Goal: Answer question/provide support: Share knowledge or assist other users

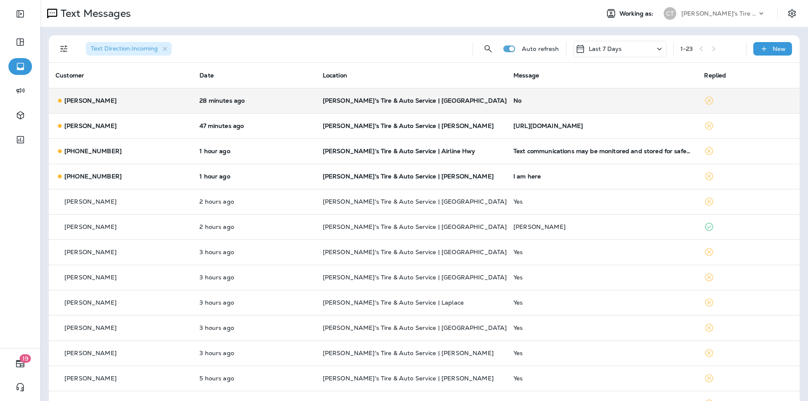
click at [576, 98] on div "No" at bounding box center [602, 100] width 177 height 7
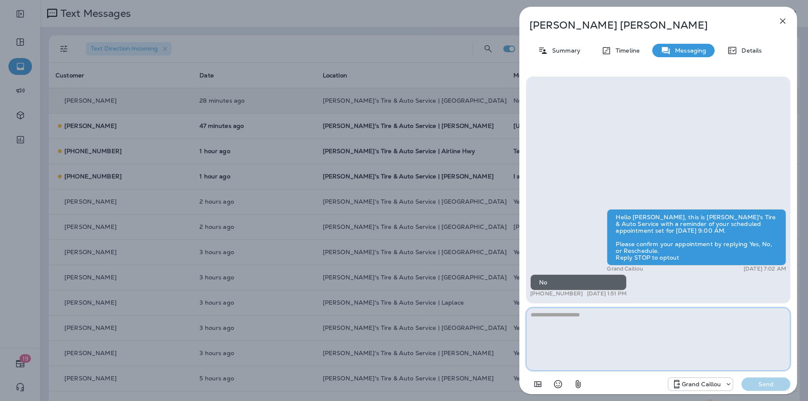
click at [563, 320] on textarea at bounding box center [658, 339] width 264 height 63
paste textarea "**********"
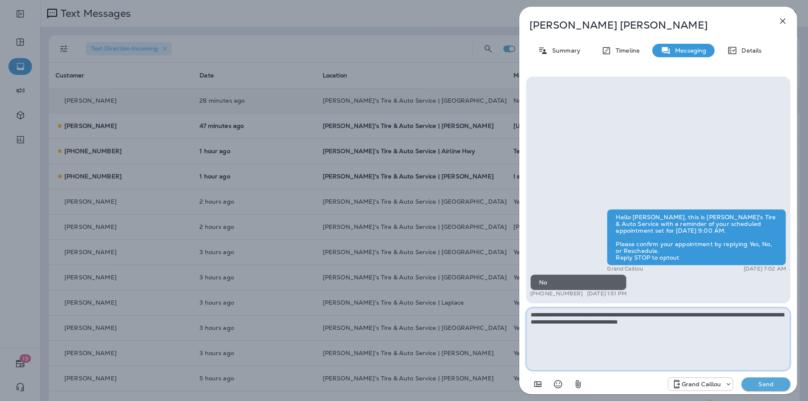
type textarea "**********"
click at [767, 384] on p "Send" at bounding box center [765, 385] width 35 height 8
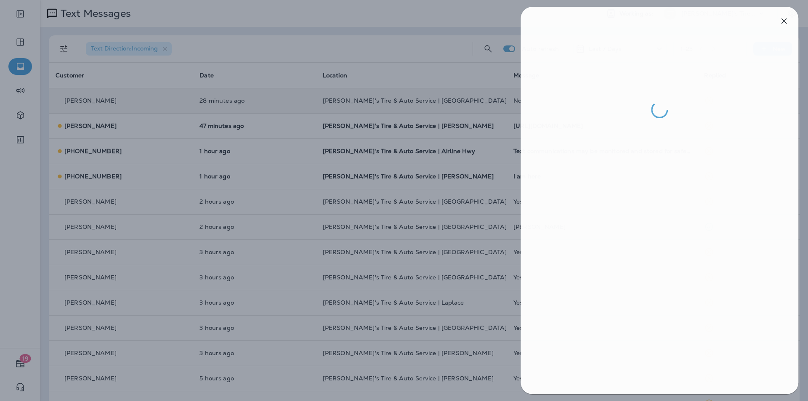
click at [282, 102] on div at bounding box center [405, 200] width 808 height 401
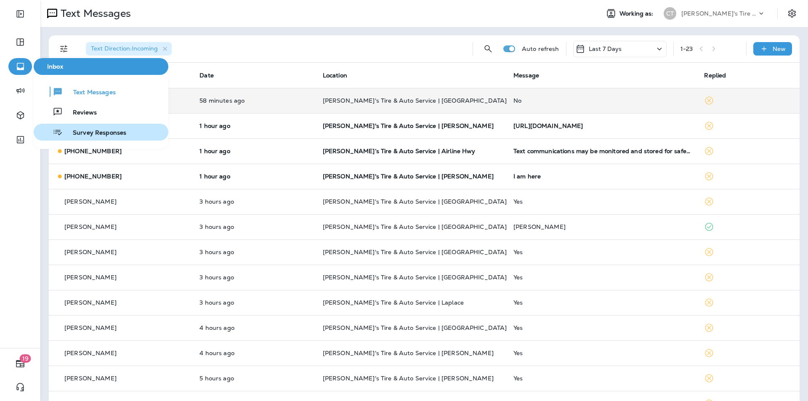
click at [88, 132] on span "Survey Responses" at bounding box center [95, 133] width 64 height 8
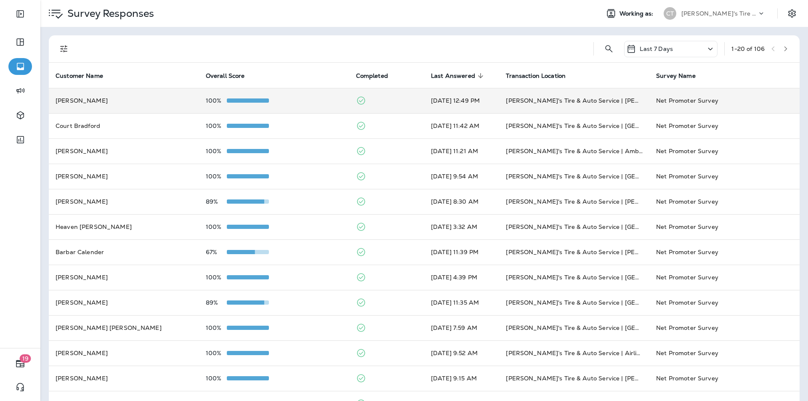
click at [294, 100] on div "100%" at bounding box center [274, 100] width 137 height 7
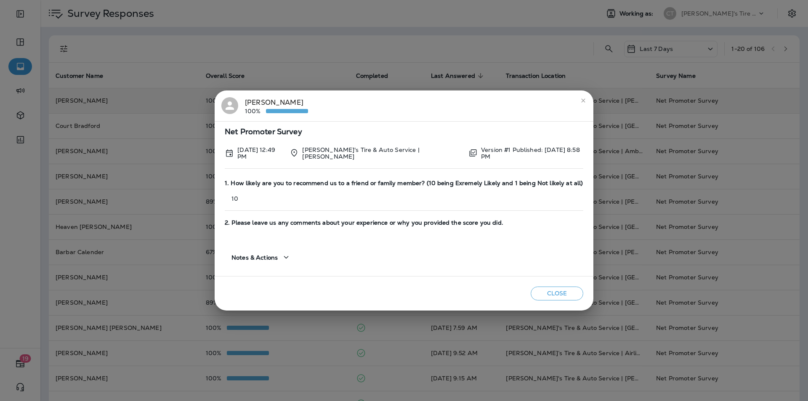
click at [557, 293] on button "Close" at bounding box center [557, 294] width 53 height 14
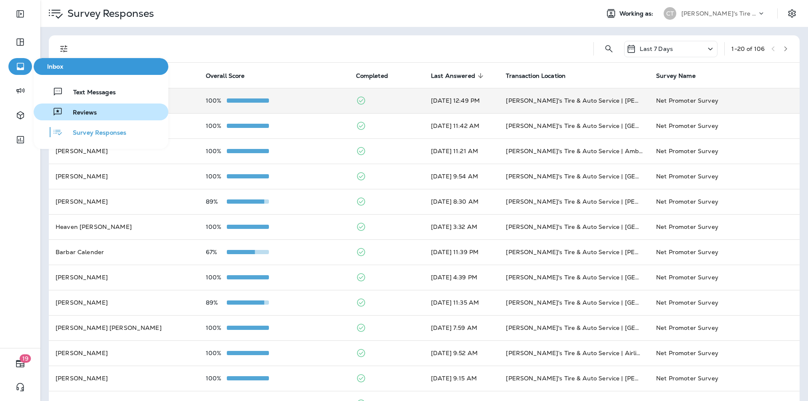
click at [75, 112] on span "Reviews" at bounding box center [80, 113] width 34 height 8
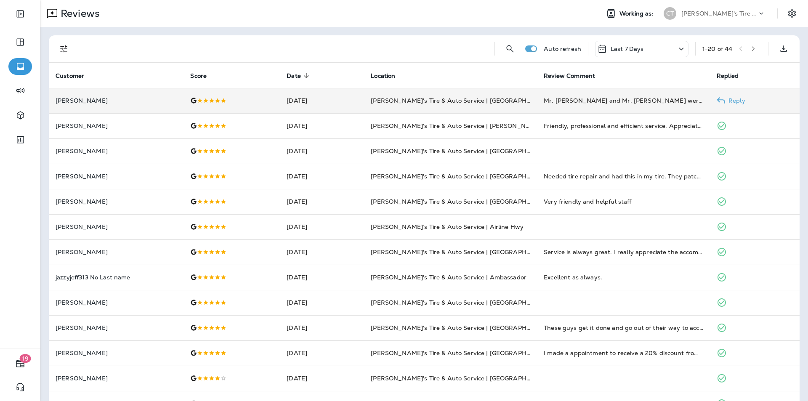
click at [732, 99] on p "Reply" at bounding box center [735, 100] width 20 height 7
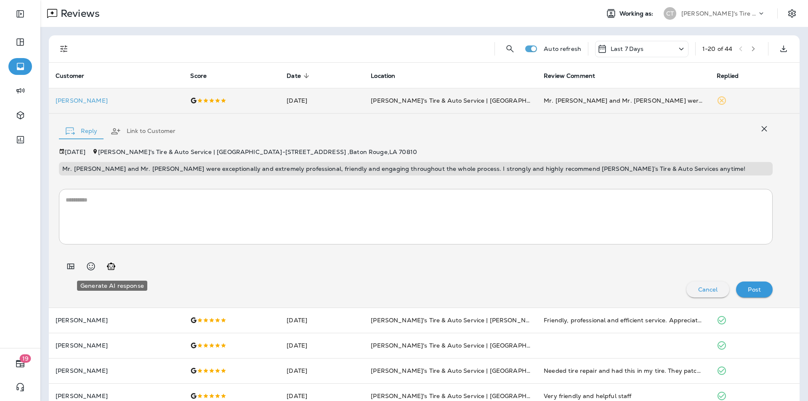
drag, startPoint x: 109, startPoint y: 264, endPoint x: 158, endPoint y: 280, distance: 51.7
click at [109, 264] on icon "Generate AI response" at bounding box center [111, 266] width 10 height 10
type textarea "**********"
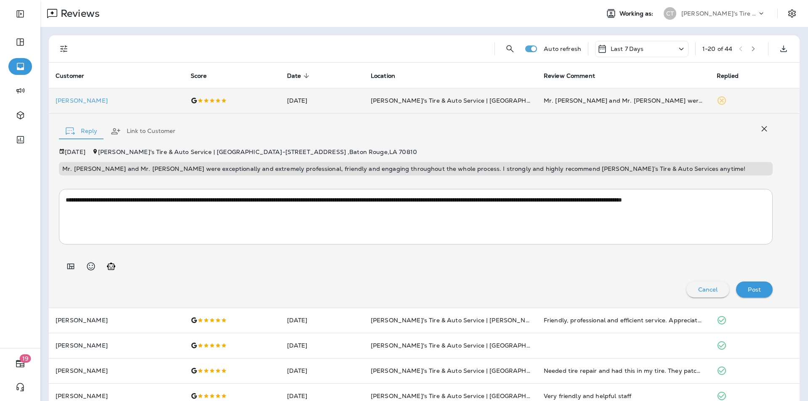
click at [750, 288] on p "Post" at bounding box center [754, 289] width 13 height 7
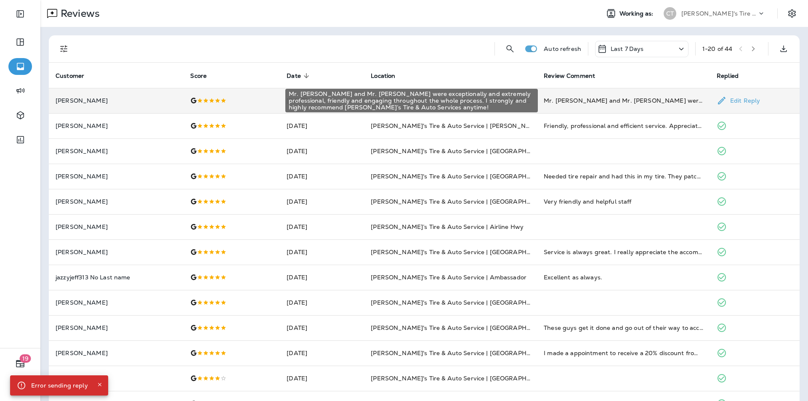
click at [624, 96] on div "Mr. [PERSON_NAME] and Mr. [PERSON_NAME] were exceptionally and extremely profes…" at bounding box center [624, 100] width 160 height 8
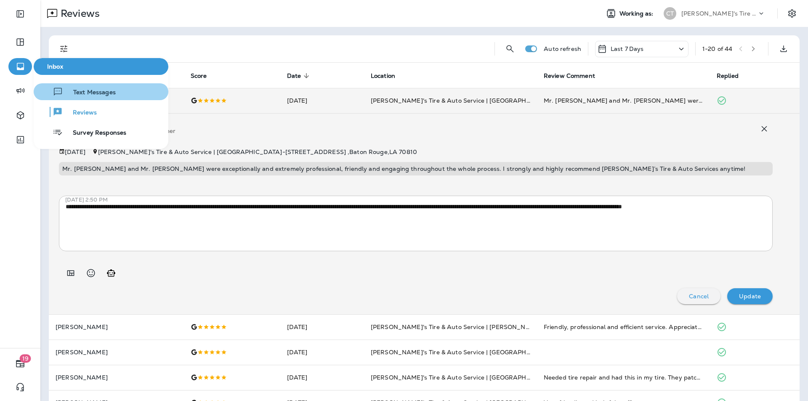
click at [76, 92] on span "Text Messages" at bounding box center [89, 93] width 53 height 8
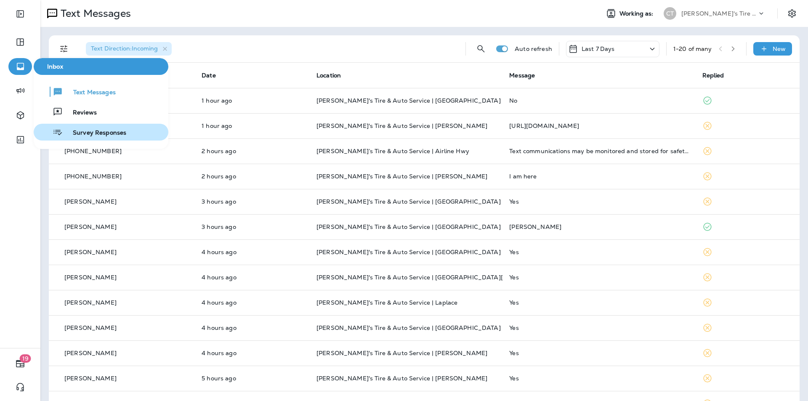
click at [96, 132] on span "Survey Responses" at bounding box center [95, 133] width 64 height 8
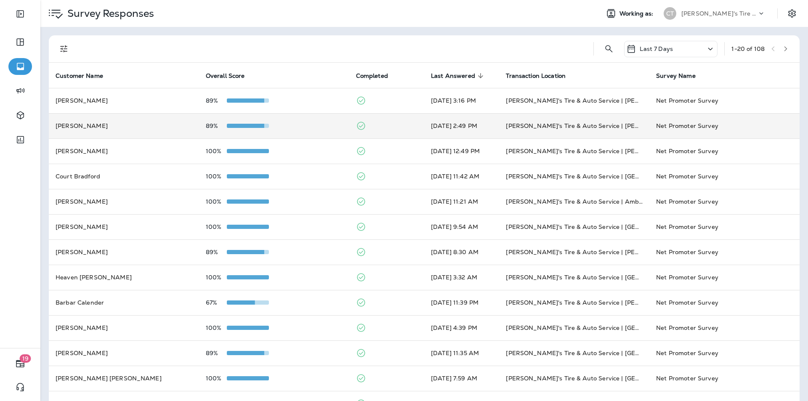
click at [303, 122] on td "89%" at bounding box center [274, 125] width 150 height 25
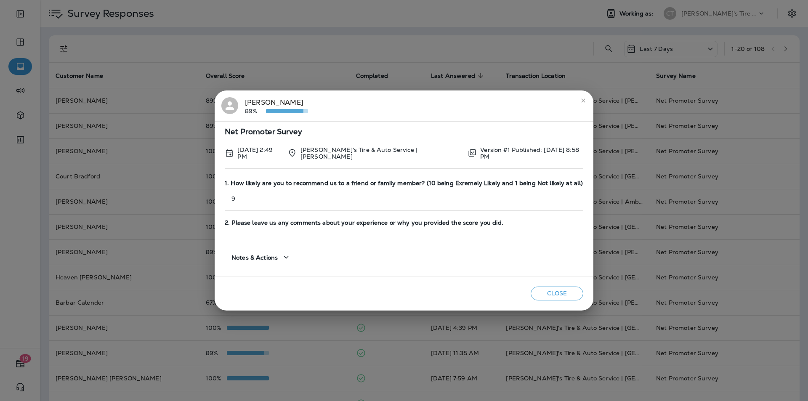
click at [580, 102] on icon "close" at bounding box center [583, 100] width 7 height 7
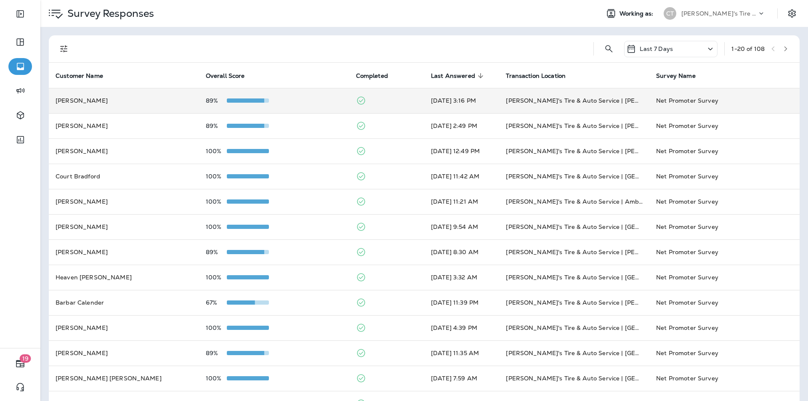
click at [306, 96] on td "89%" at bounding box center [274, 100] width 150 height 25
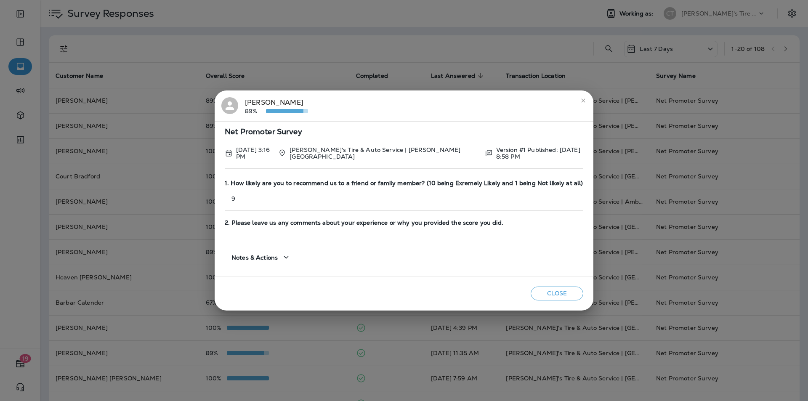
click at [585, 100] on icon "close" at bounding box center [583, 100] width 7 height 7
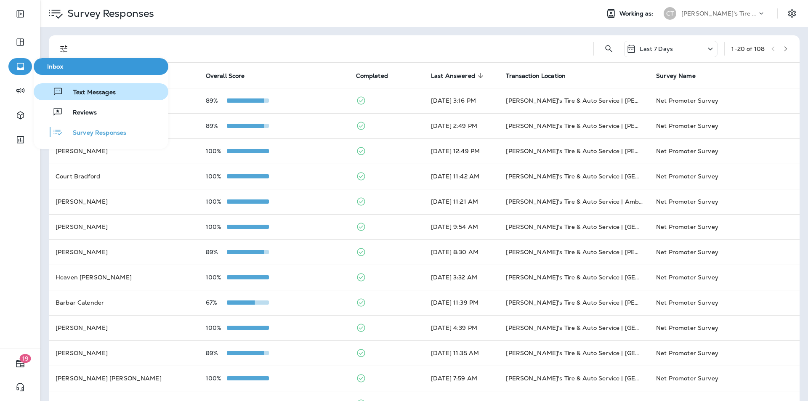
click at [91, 95] on span "Text Messages" at bounding box center [89, 93] width 53 height 8
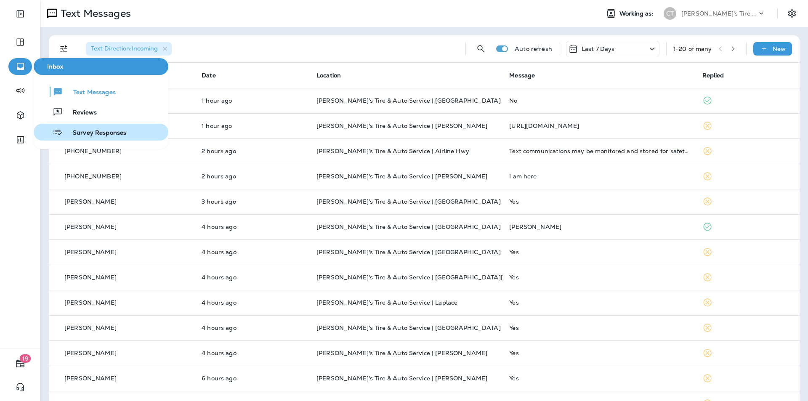
click at [95, 133] on span "Survey Responses" at bounding box center [95, 133] width 64 height 8
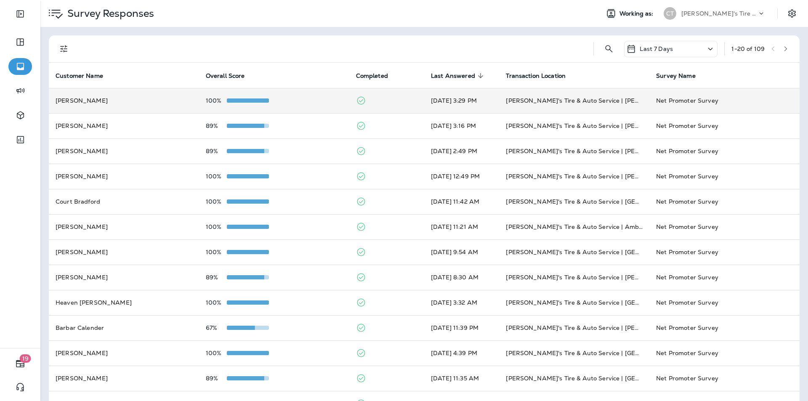
click at [304, 100] on div "100%" at bounding box center [274, 100] width 137 height 7
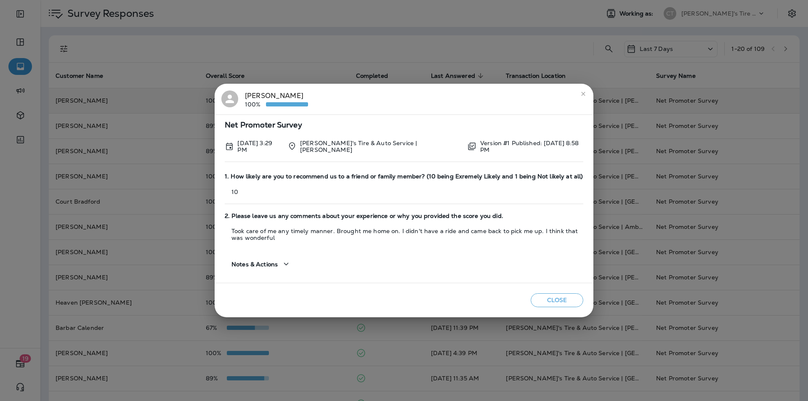
click at [582, 92] on icon "close" at bounding box center [583, 94] width 7 height 7
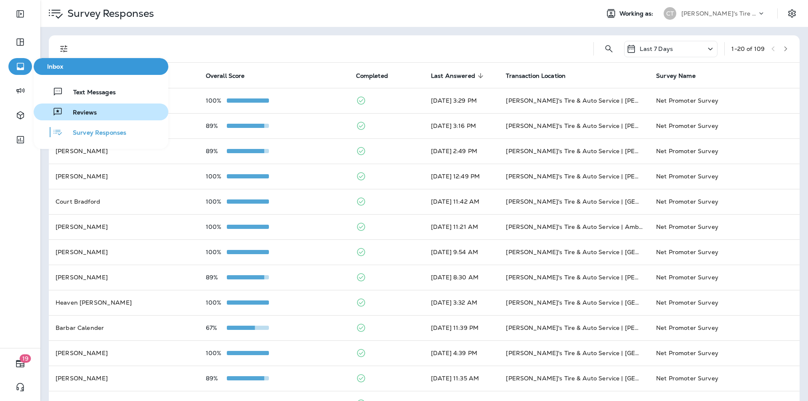
click at [90, 108] on div "Reviews" at bounding box center [67, 112] width 60 height 10
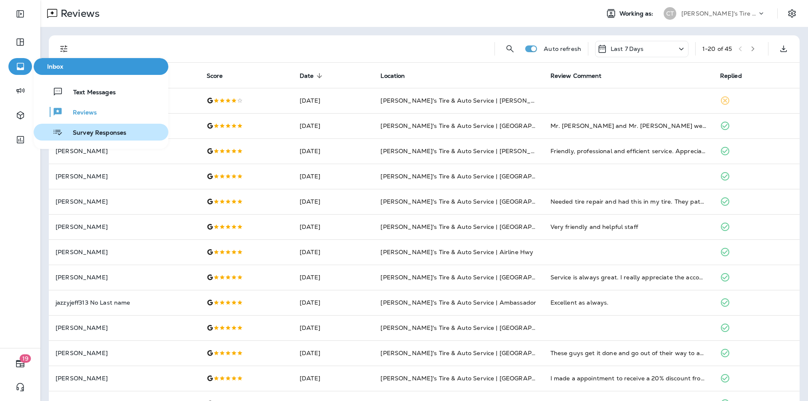
click at [86, 131] on span "Survey Responses" at bounding box center [95, 133] width 64 height 8
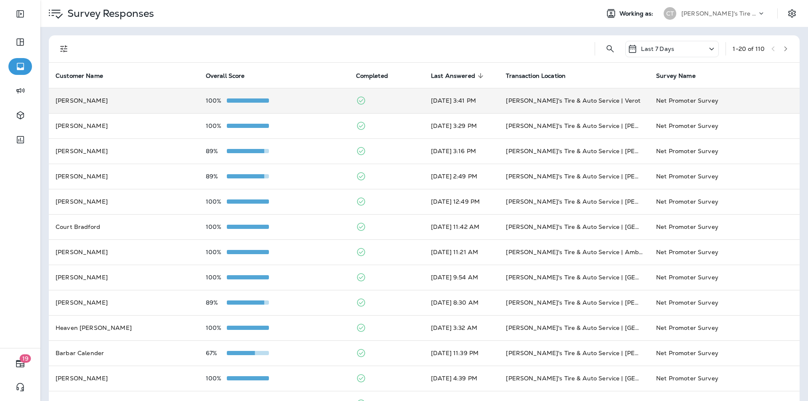
click at [308, 101] on div "100%" at bounding box center [274, 100] width 137 height 7
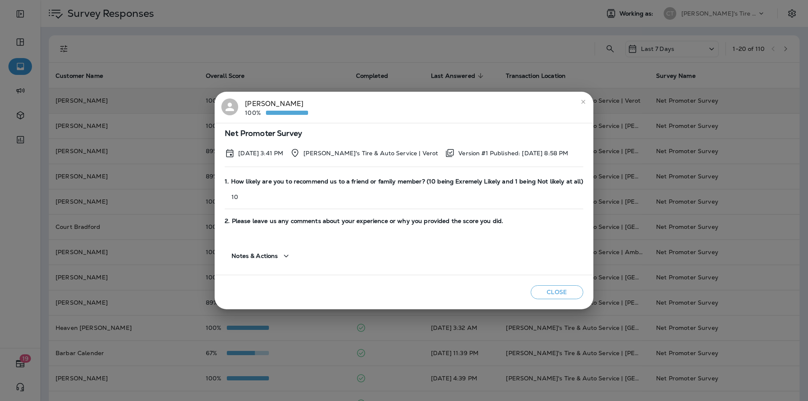
click at [580, 101] on icon "close" at bounding box center [583, 102] width 7 height 7
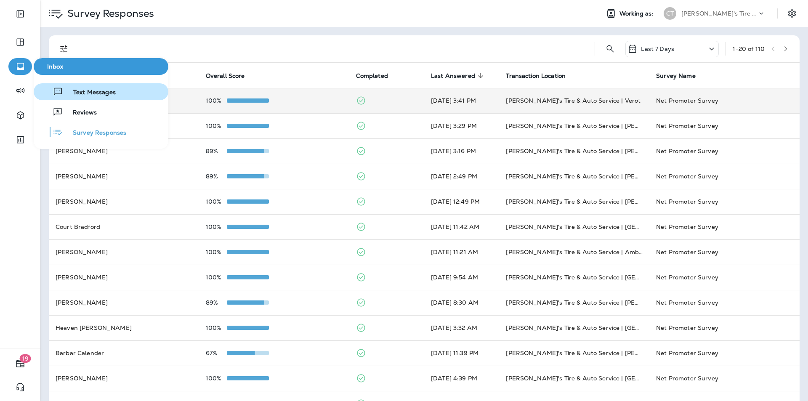
click at [82, 92] on span "Text Messages" at bounding box center [89, 93] width 53 height 8
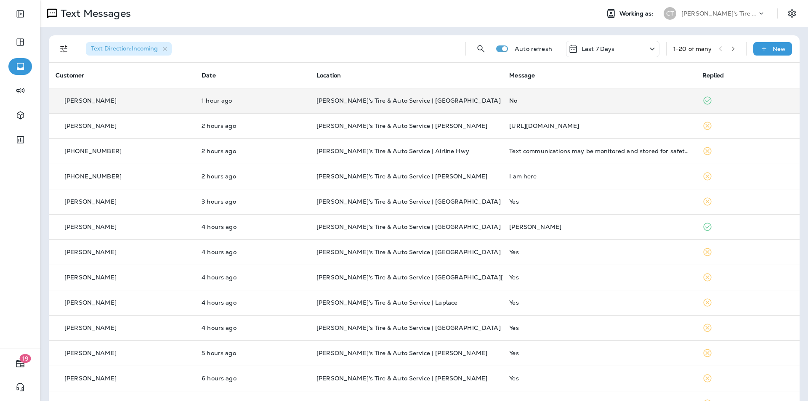
click at [579, 100] on div "No" at bounding box center [598, 100] width 179 height 7
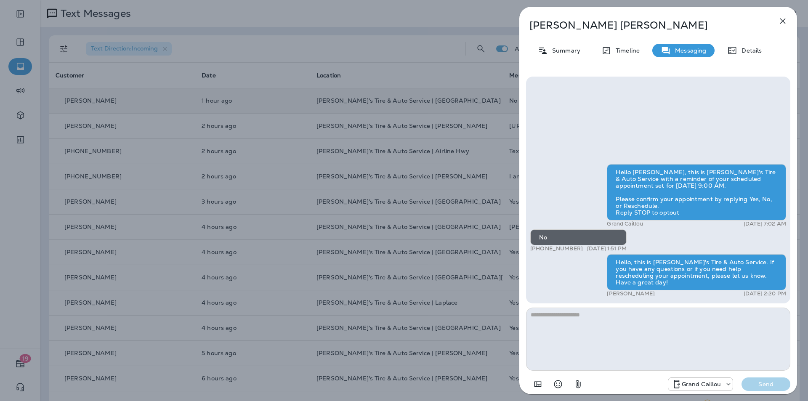
click at [786, 23] on icon "button" at bounding box center [783, 21] width 10 height 10
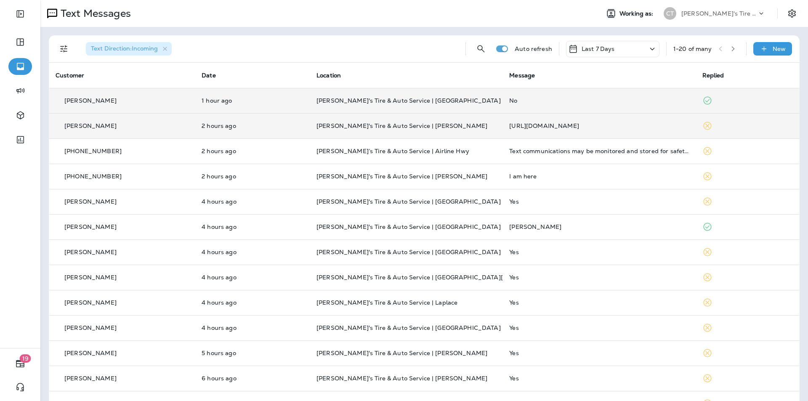
click at [99, 127] on p "[PERSON_NAME]" at bounding box center [90, 125] width 52 height 7
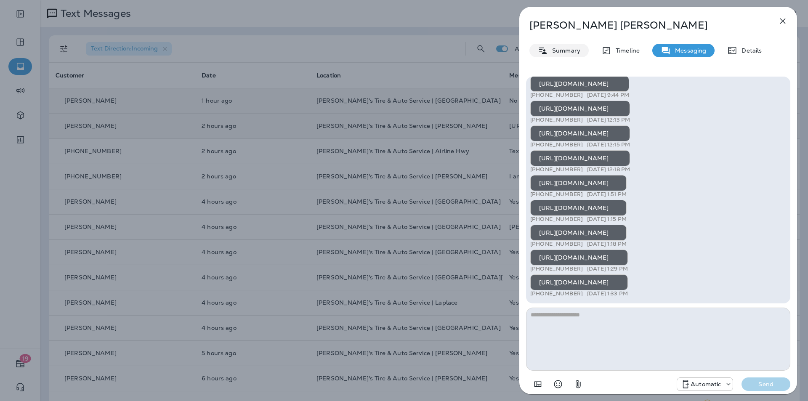
click at [568, 47] on p "Summary" at bounding box center [564, 50] width 32 height 7
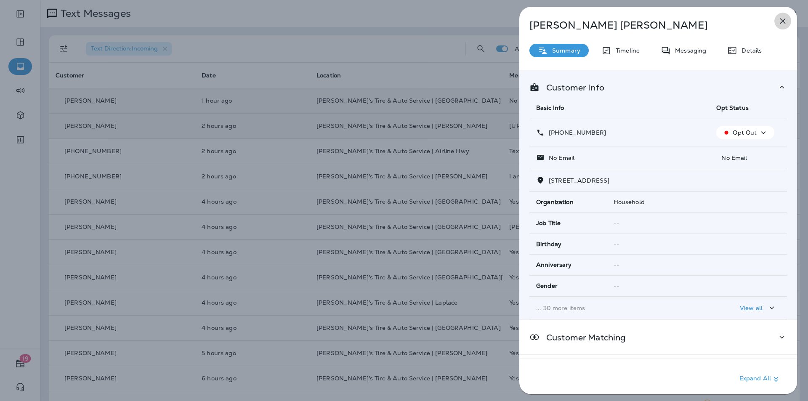
click at [781, 21] on icon "button" at bounding box center [783, 21] width 10 height 10
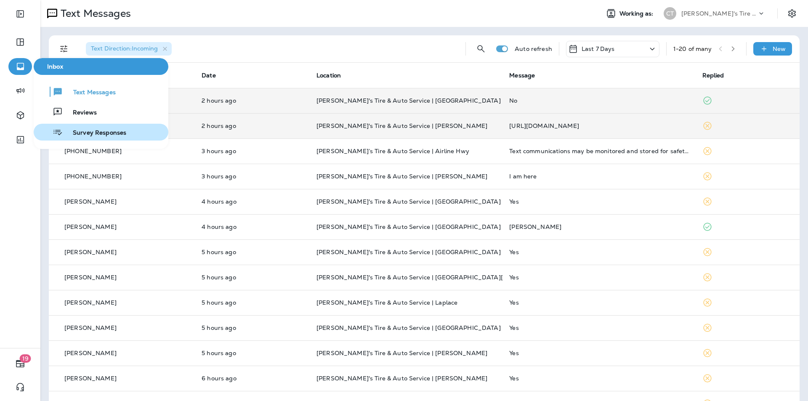
click at [92, 129] on span "Survey Responses" at bounding box center [95, 133] width 64 height 8
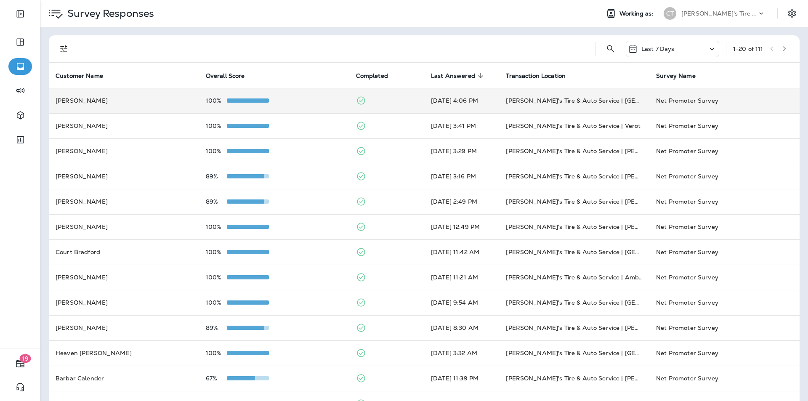
click at [300, 99] on div "100%" at bounding box center [274, 100] width 137 height 7
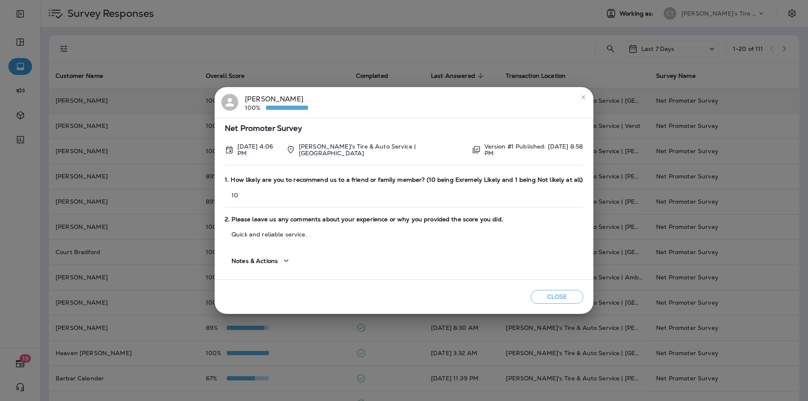
click at [579, 97] on button "close" at bounding box center [583, 97] width 13 height 13
